Goal: Task Accomplishment & Management: Manage account settings

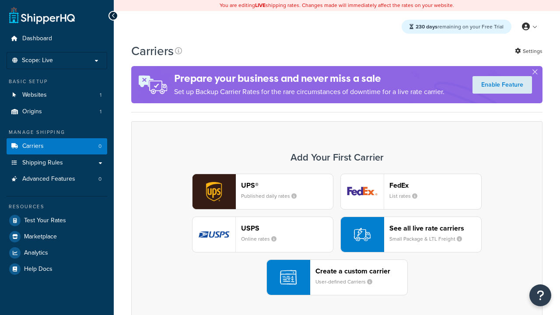
click at [337, 235] on div "UPS® Published daily rates FedEx List rates USPS Online rates See all live rate…" at bounding box center [337, 235] width 393 height 122
click at [436, 185] on header "FedEx" at bounding box center [436, 185] width 92 height 8
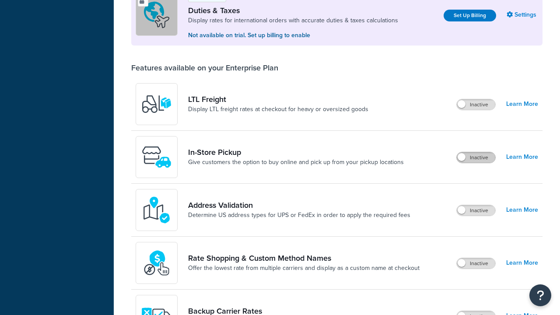
click at [476, 152] on label "Inactive" at bounding box center [476, 157] width 39 height 11
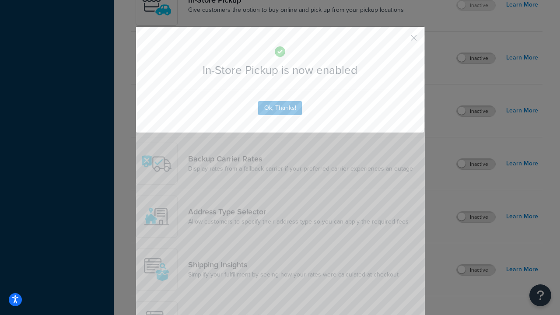
click at [401, 41] on button "button" at bounding box center [401, 41] width 2 height 2
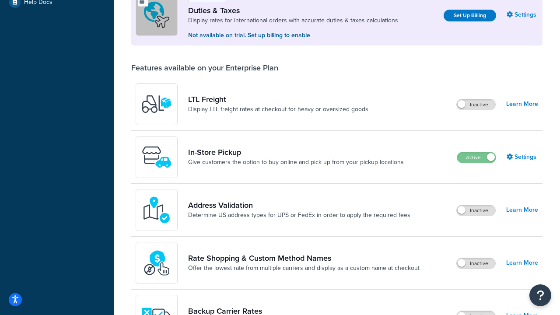
scroll to position [267, 0]
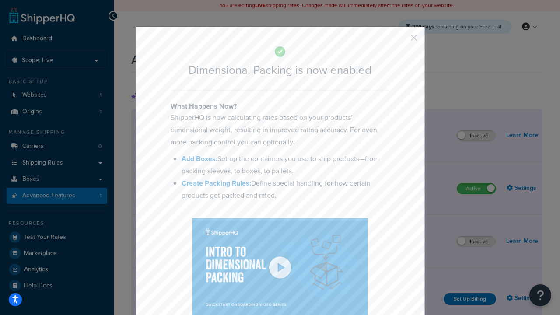
click at [401, 40] on button "button" at bounding box center [401, 41] width 2 height 2
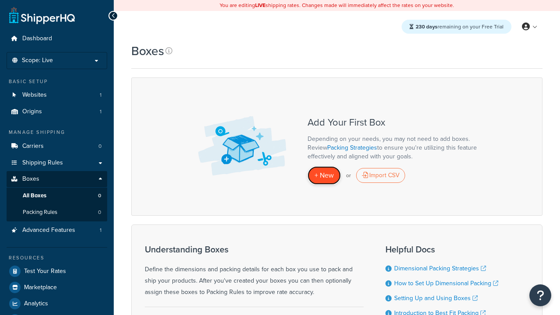
click at [324, 175] on span "+ New" at bounding box center [324, 175] width 19 height 10
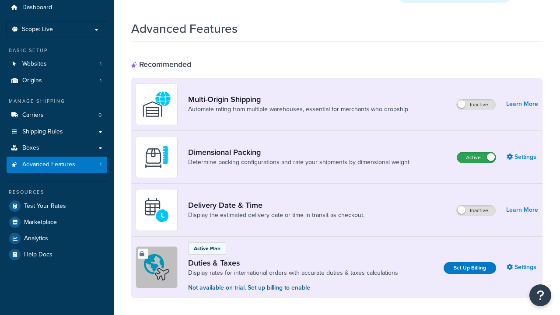
click at [477, 152] on label "Active" at bounding box center [476, 157] width 39 height 11
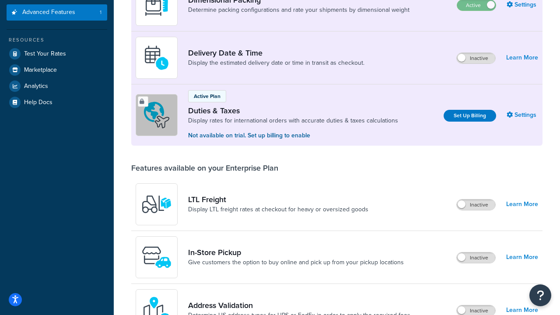
scroll to position [167, 0]
